Goal: Task Accomplishment & Management: Manage account settings

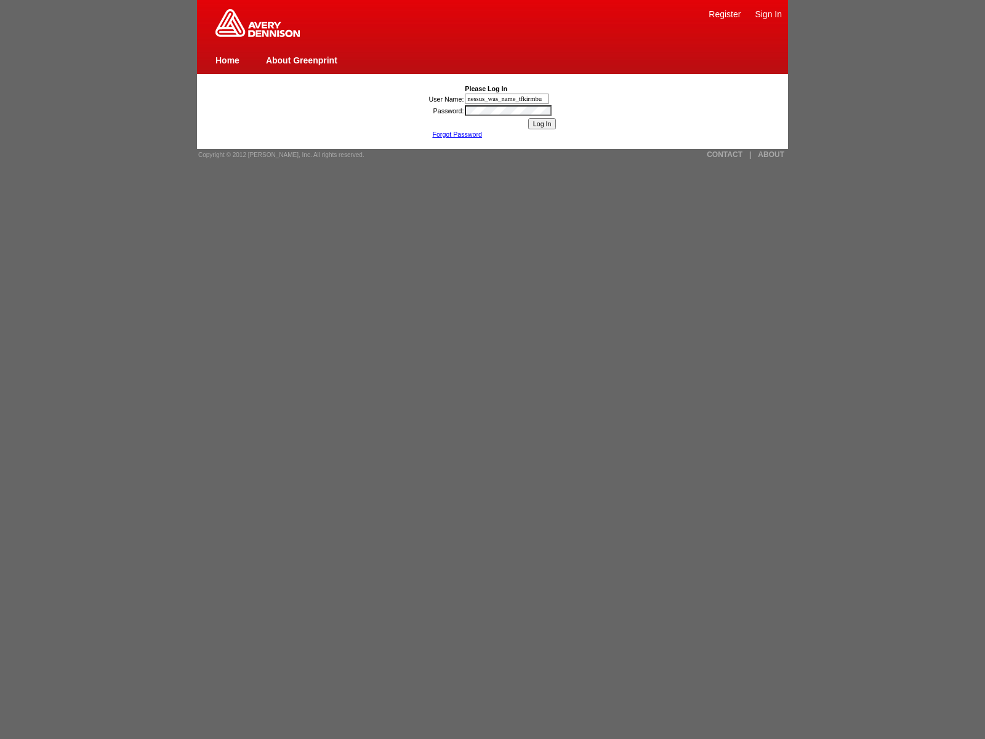
type input "nessus_was_name_tfkirmbu"
